Goal: Task Accomplishment & Management: Use online tool/utility

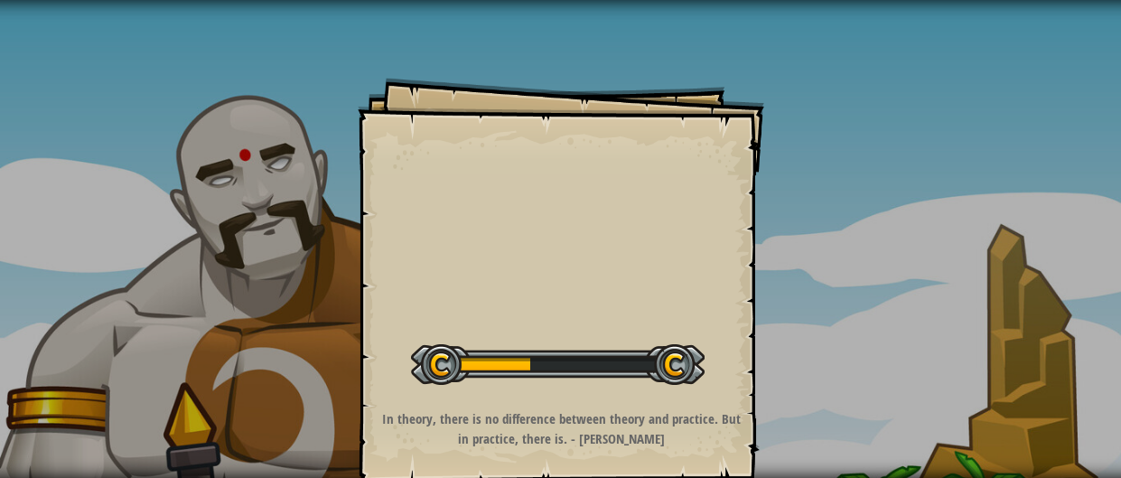
click at [645, 195] on div "Goals Start Level Error loading from server. Try refreshing the page. You'll ne…" at bounding box center [561, 281] width 406 height 406
click at [522, 229] on div "Goals Start Level Error loading from server. Try refreshing the page. You'll ne…" at bounding box center [561, 281] width 406 height 406
click at [0, 0] on button "Start Level" at bounding box center [0, 0] width 0 height 0
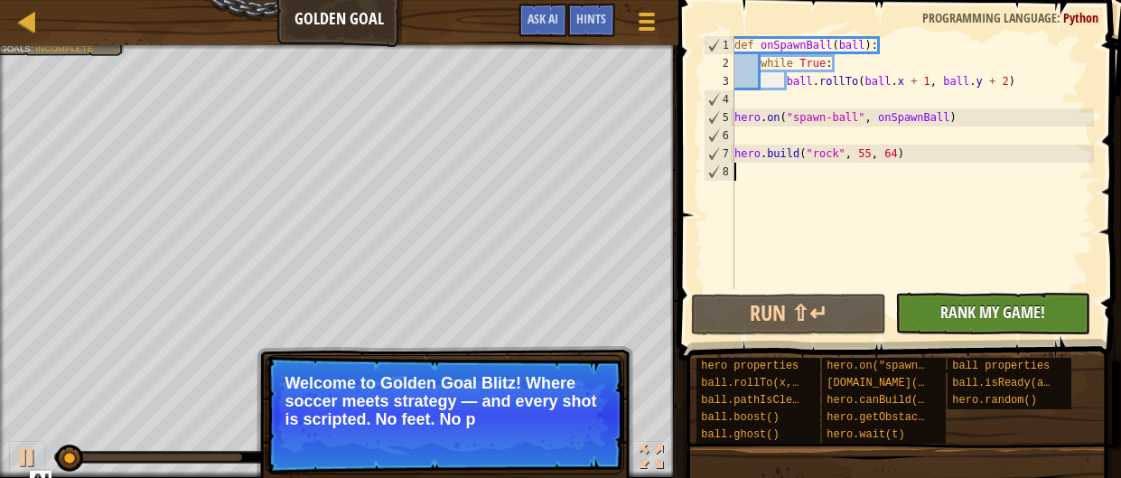
click at [935, 325] on div "Ladder Golden Goal Game Menu Done Hints Ask AI 1 הההההההההההההההההההההההההההההה…" at bounding box center [560, 250] width 1121 height 501
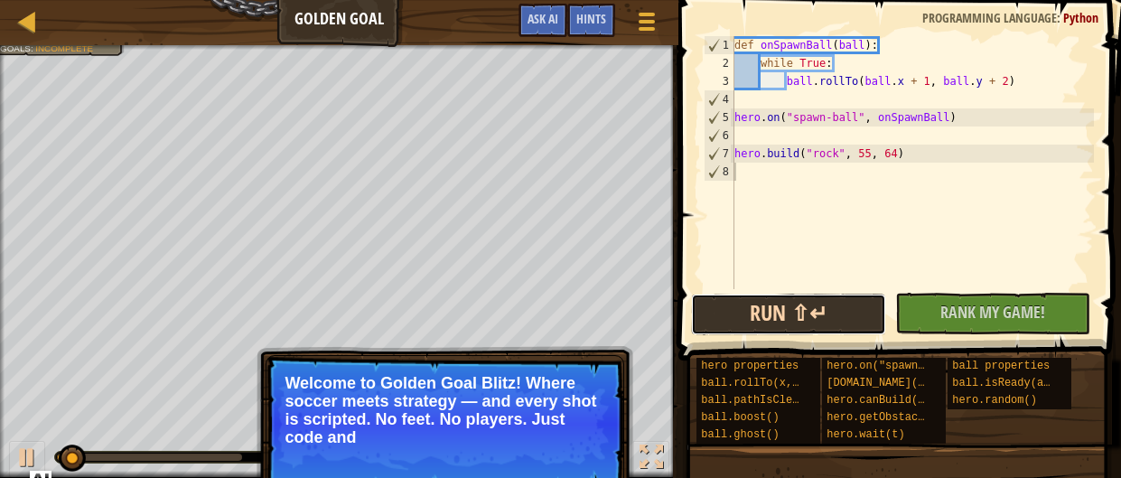
click at [866, 316] on button "Run ⇧↵" at bounding box center [788, 315] width 195 height 42
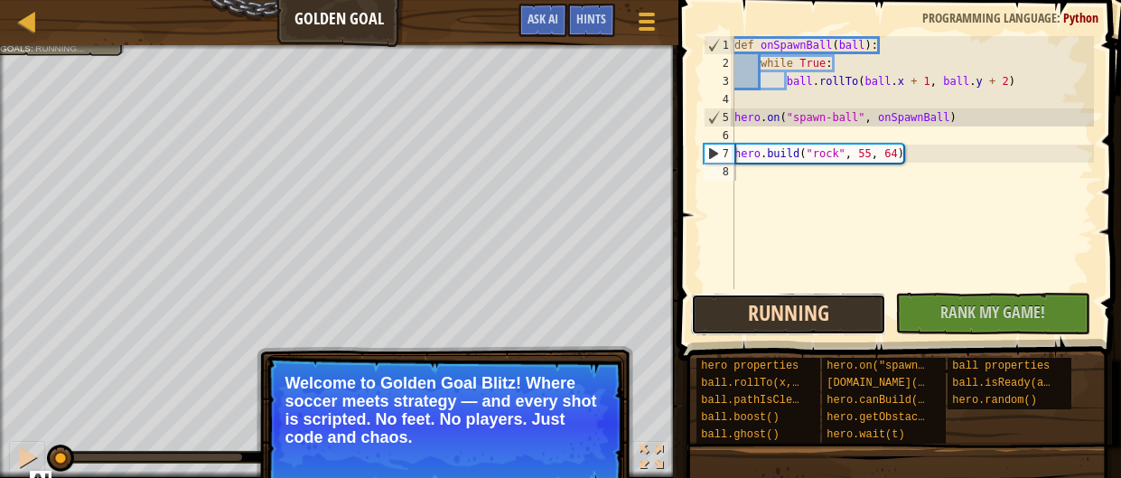
click at [858, 317] on button "Running" at bounding box center [788, 315] width 195 height 42
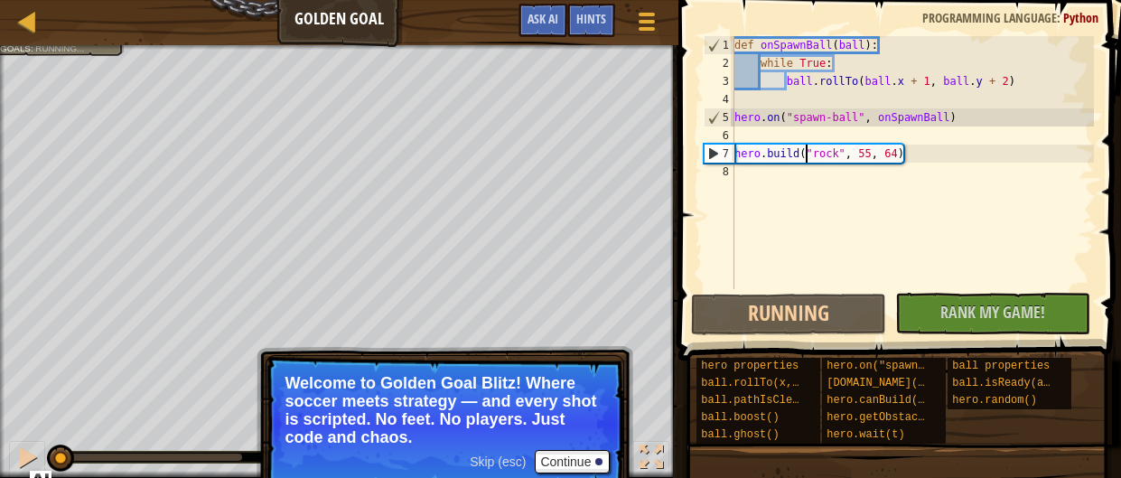
click at [806, 151] on div "def onSpawnBall ( ball ) : while True : ball . rollTo ( ball . x + 1 , ball . y…" at bounding box center [912, 180] width 363 height 289
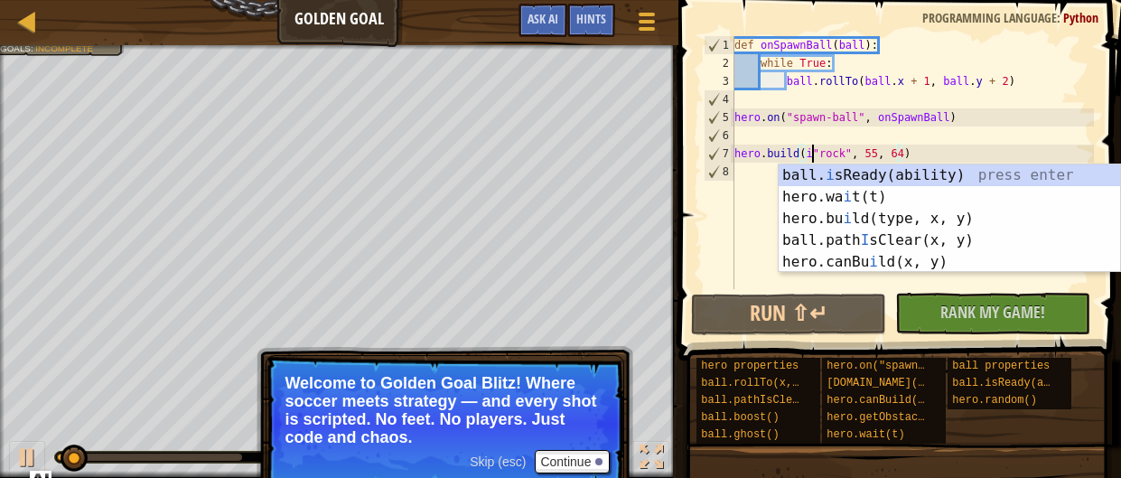
scroll to position [8, 6]
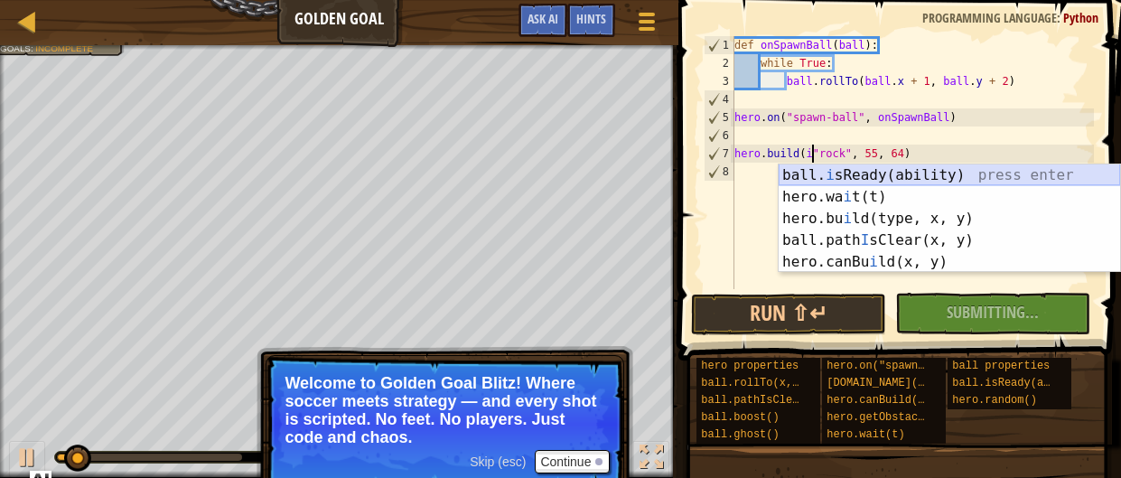
click at [910, 180] on div "ball. i sReady(ability) press enter hero.wa i t(t) press enter hero.bu i ld(typ…" at bounding box center [948, 240] width 341 height 152
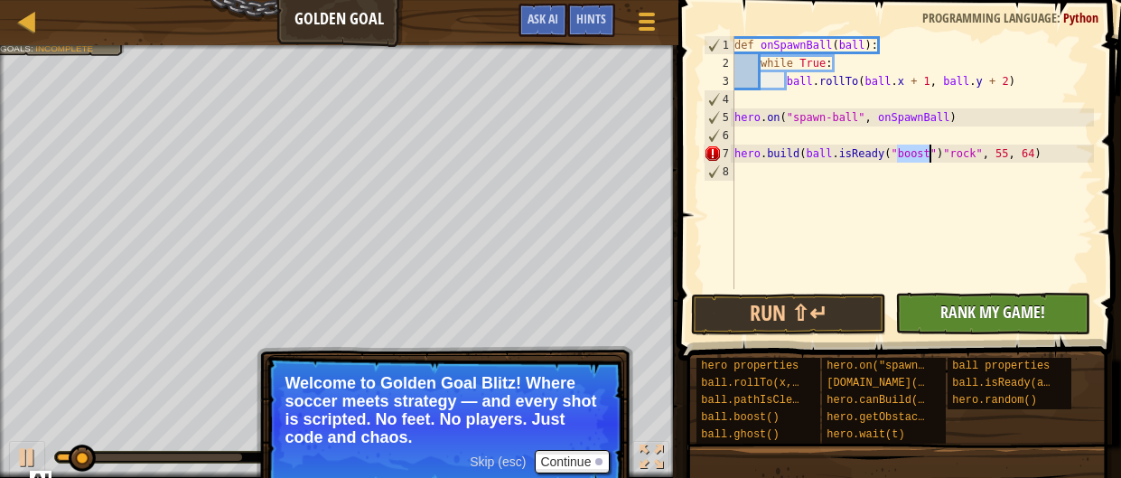
type textarea "[DOMAIN_NAME](ball.isReady("boost")"rock", 55, 64)"
click at [954, 318] on span "Rank My Game!" at bounding box center [992, 312] width 105 height 23
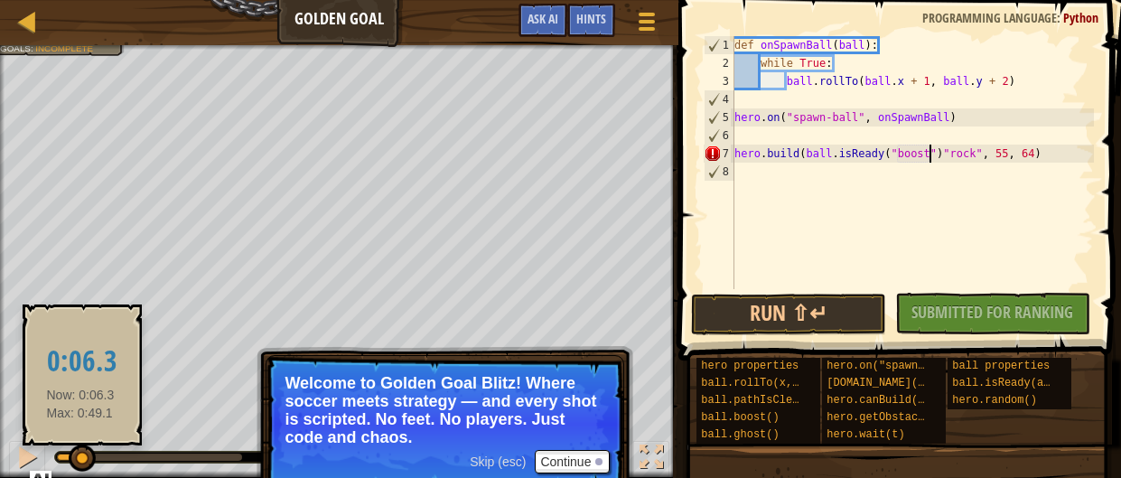
drag, startPoint x: 136, startPoint y: 455, endPoint x: 77, endPoint y: 465, distance: 60.4
click at [77, 465] on div at bounding box center [82, 457] width 27 height 27
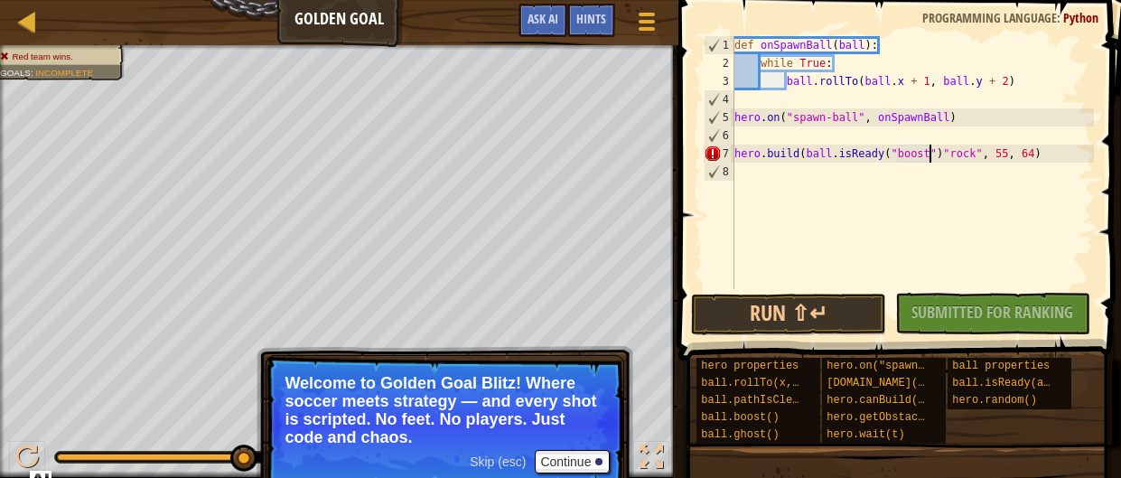
drag, startPoint x: 77, startPoint y: 461, endPoint x: 331, endPoint y: 446, distance: 254.2
click at [331, 446] on div "Red team wins. Goals : Incomplete 0 Chase J 0 5 Simple CPU 5 ♫ Okar Skip (esc) …" at bounding box center [560, 261] width 1121 height 433
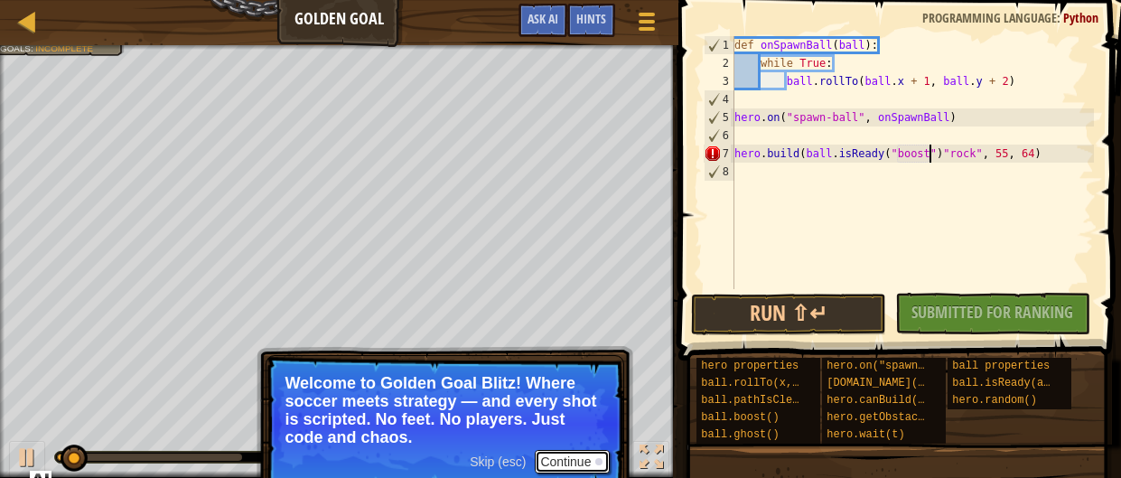
click at [584, 461] on button "Continue" at bounding box center [572, 461] width 75 height 23
